Goal: Transaction & Acquisition: Book appointment/travel/reservation

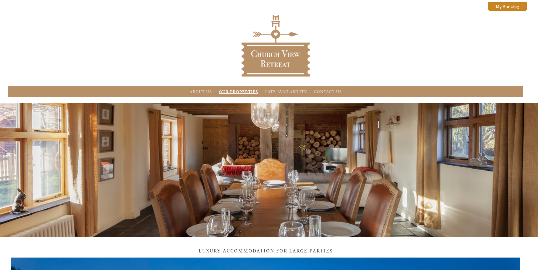
click at [236, 89] on li "Our Properties" at bounding box center [238, 91] width 43 height 9
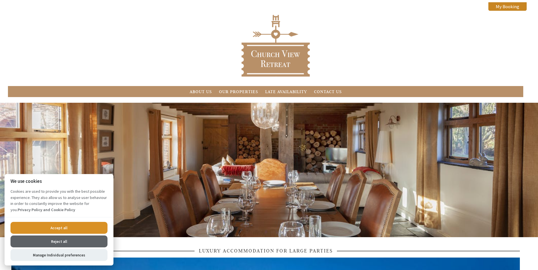
click at [79, 227] on button "Accept all" at bounding box center [58, 228] width 97 height 12
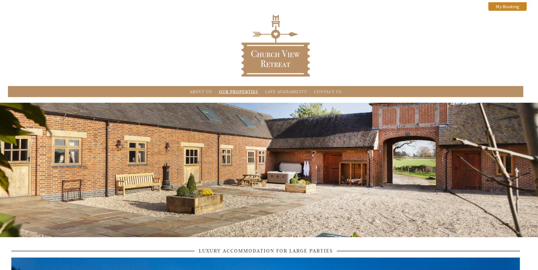
click at [247, 90] on link "Our Properties" at bounding box center [238, 91] width 39 height 5
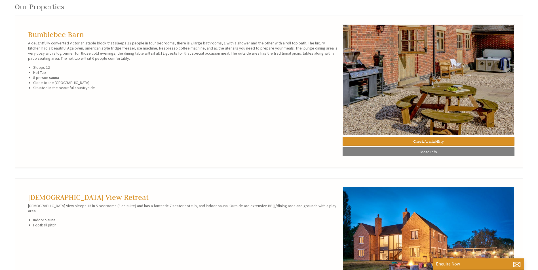
scroll to position [340, 0]
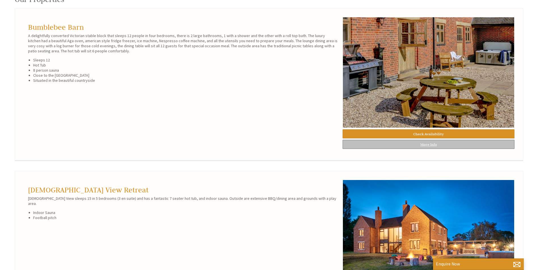
click at [403, 145] on link "More Info" at bounding box center [428, 144] width 172 height 9
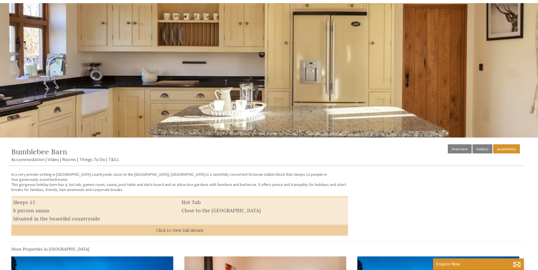
scroll to position [97, 0]
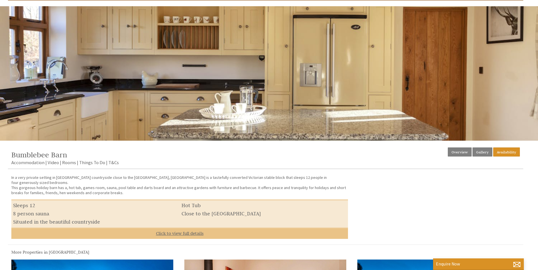
click at [174, 230] on link "Click to view full details" at bounding box center [179, 233] width 336 height 11
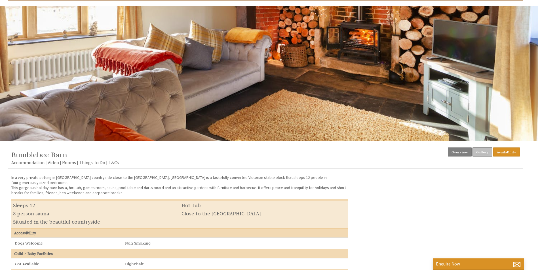
click at [478, 154] on link "Gallery" at bounding box center [482, 152] width 20 height 9
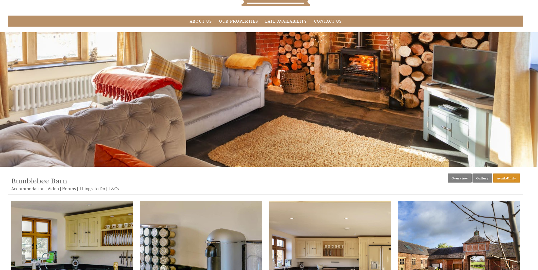
scroll to position [28, 0]
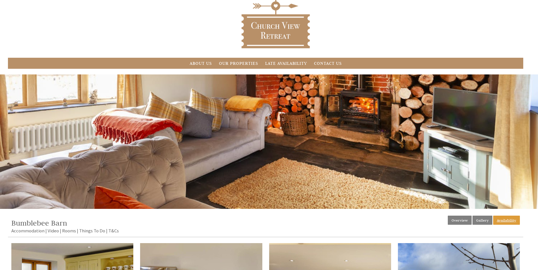
click at [512, 221] on link "Availability" at bounding box center [506, 220] width 27 height 9
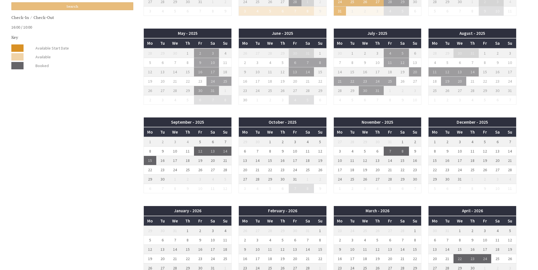
scroll to position [340, 0]
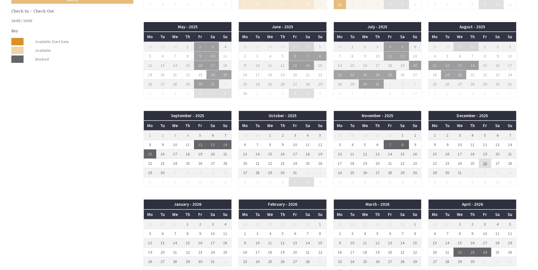
click at [486, 164] on td "26" at bounding box center [484, 163] width 12 height 9
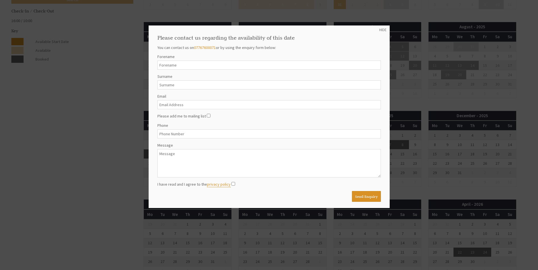
click at [425, 143] on div at bounding box center [269, 135] width 538 height 270
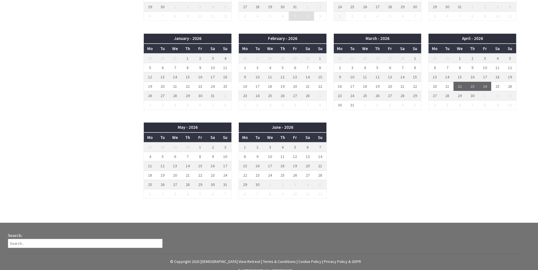
scroll to position [510, 0]
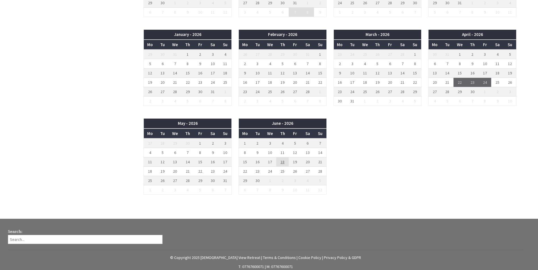
click at [281, 164] on td "18" at bounding box center [282, 162] width 12 height 9
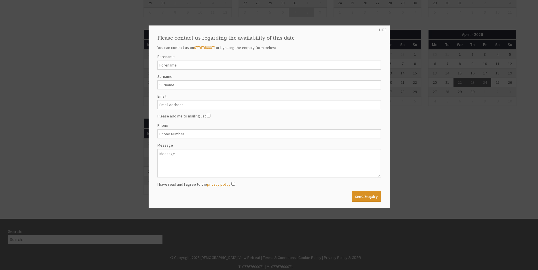
click at [426, 177] on div at bounding box center [269, 135] width 538 height 270
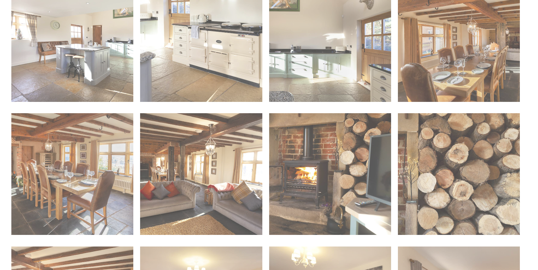
scroll to position [28, 0]
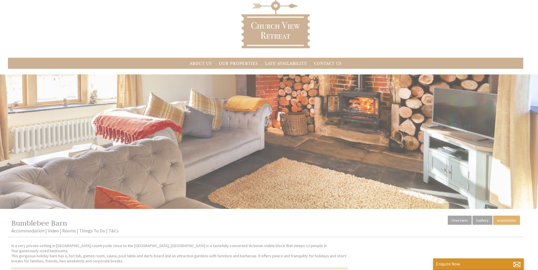
scroll to position [97, 0]
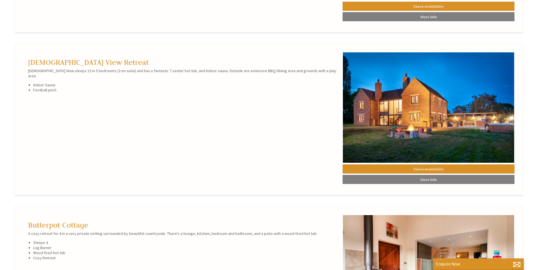
scroll to position [482, 0]
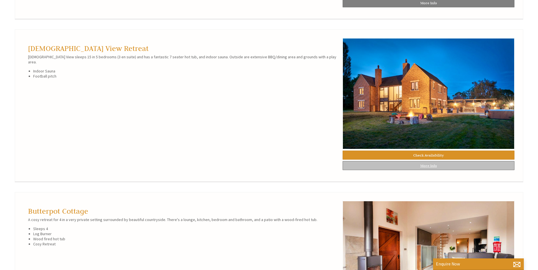
click at [398, 170] on link "More Info" at bounding box center [428, 165] width 172 height 9
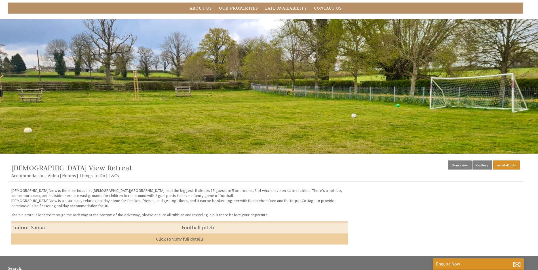
scroll to position [85, 0]
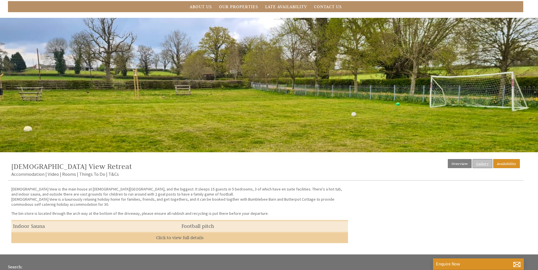
click at [482, 163] on link "Gallery" at bounding box center [482, 163] width 20 height 9
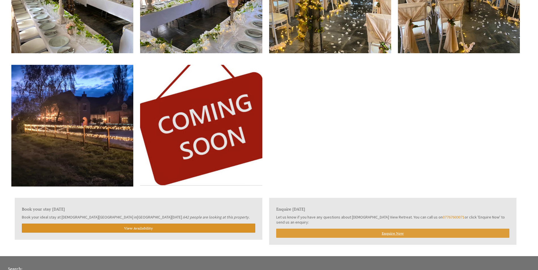
scroll to position [2268, 0]
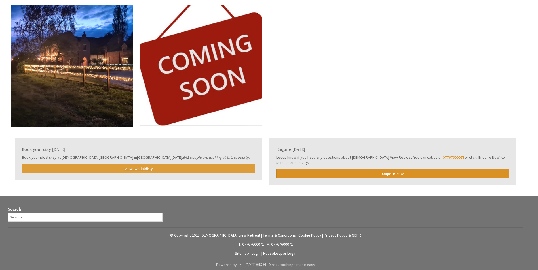
click at [184, 168] on link "View Availability" at bounding box center [138, 168] width 233 height 9
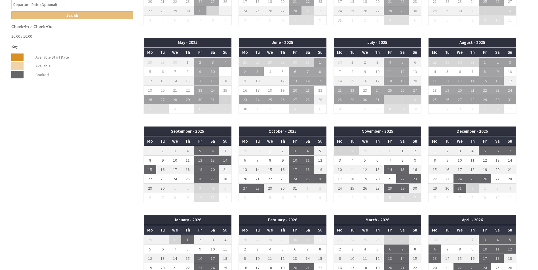
scroll to position [340, 0]
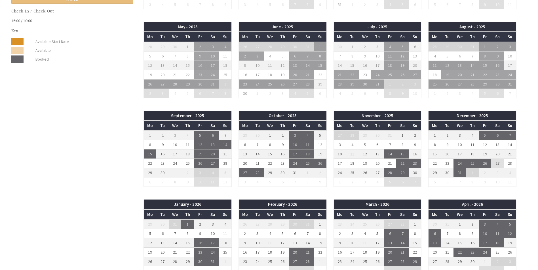
click at [498, 163] on td "27" at bounding box center [497, 163] width 12 height 9
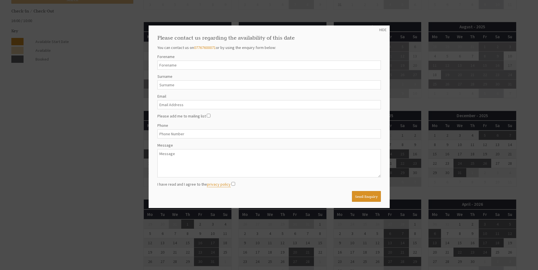
click at [527, 175] on div at bounding box center [269, 135] width 538 height 270
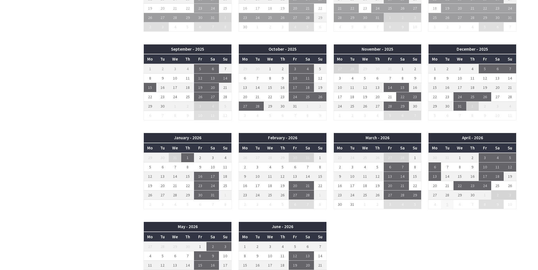
scroll to position [397, 0]
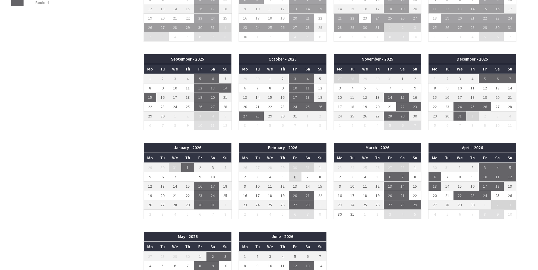
click at [295, 179] on td "6" at bounding box center [295, 177] width 12 height 9
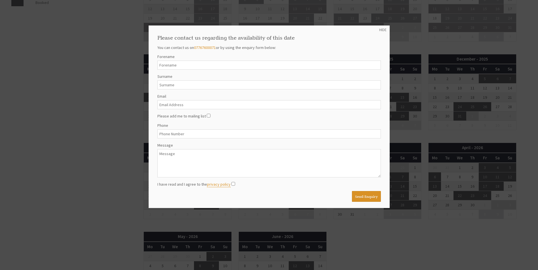
click at [430, 239] on div at bounding box center [269, 135] width 538 height 270
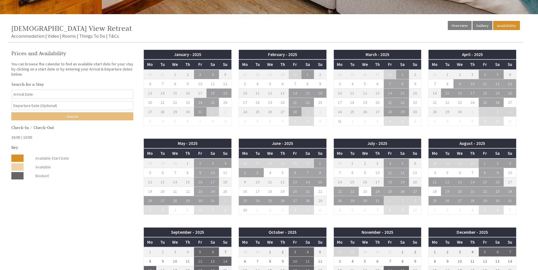
scroll to position [142, 0]
